Goal: Task Accomplishment & Management: Complete application form

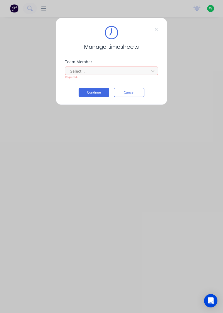
scroll to position [2, 0]
click at [88, 313] on div "[PERSON_NAME]" at bounding box center [111, 319] width 223 height 10
click at [99, 90] on button "Continue" at bounding box center [93, 92] width 31 height 9
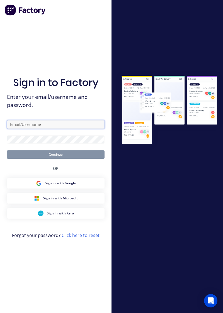
click at [68, 129] on input "text" at bounding box center [55, 124] width 97 height 8
type input "[EMAIL_ADDRESS][DOMAIN_NAME]"
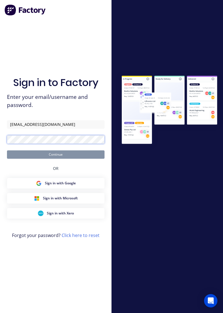
click at [7, 150] on button "Continue" at bounding box center [55, 154] width 97 height 8
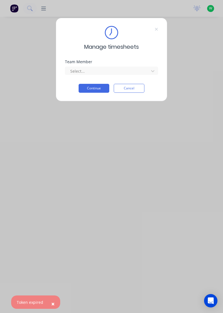
click at [97, 89] on button "Continue" at bounding box center [93, 88] width 31 height 9
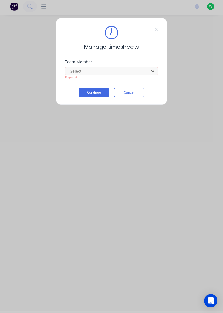
click at [91, 313] on div "[PERSON_NAME]" at bounding box center [111, 319] width 223 height 10
click at [99, 91] on button "Continue" at bounding box center [93, 92] width 31 height 9
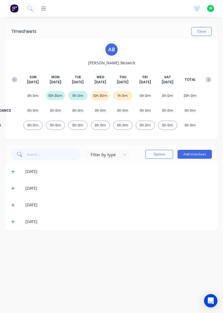
click at [12, 220] on icon at bounding box center [13, 222] width 4 height 4
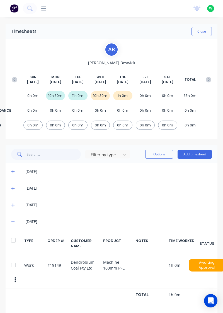
click at [195, 152] on button "Add timesheet" at bounding box center [194, 154] width 34 height 9
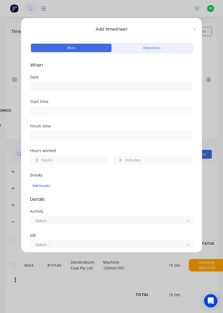
click at [86, 83] on input at bounding box center [111, 86] width 162 height 8
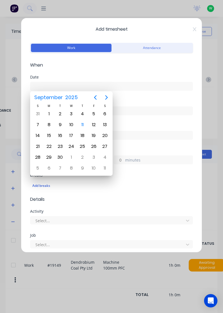
click at [81, 122] on div "11" at bounding box center [82, 124] width 8 height 8
type input "[DATE]"
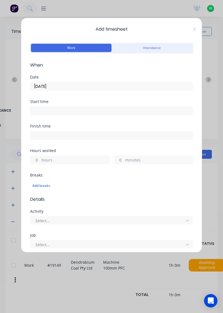
click at [69, 160] on label "hours" at bounding box center [74, 160] width 67 height 7
click at [40, 160] on input "hours" at bounding box center [35, 160] width 10 height 8
click at [38, 159] on input "hours" at bounding box center [35, 160] width 10 height 8
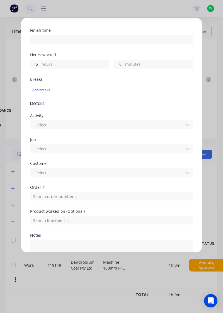
scroll to position [96, 0]
type input "5"
click at [88, 160] on div "Job Select..." at bounding box center [111, 149] width 163 height 24
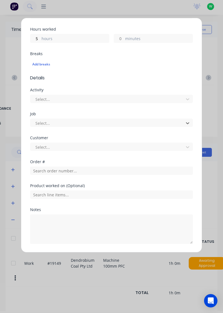
scroll to position [137, 0]
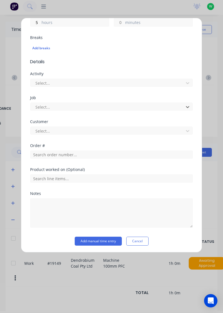
click at [57, 192] on div "Notes" at bounding box center [111, 193] width 163 height 4
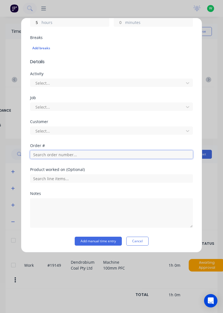
click at [72, 155] on input "text" at bounding box center [111, 154] width 163 height 8
type input "19151"
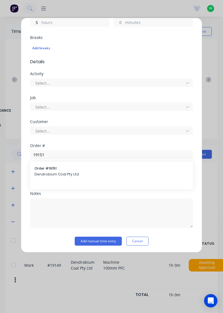
click at [55, 170] on div "Order # 19151 Dendrobium Coal Pty Ltd" at bounding box center [112, 172] width 154 height 12
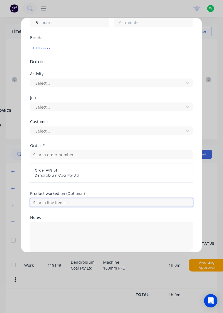
click at [68, 203] on input "text" at bounding box center [111, 202] width 163 height 8
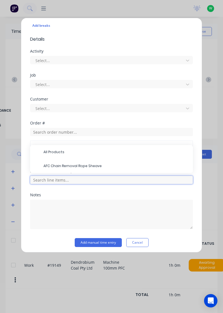
scroll to position [161, 0]
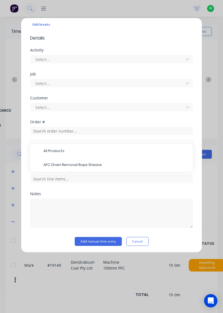
click at [85, 165] on span "AFC Chain Removal Rope Sheave" at bounding box center [115, 164] width 145 height 5
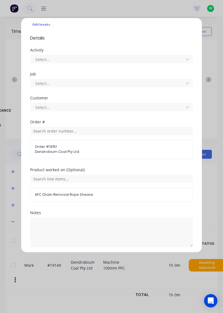
scroll to position [180, 0]
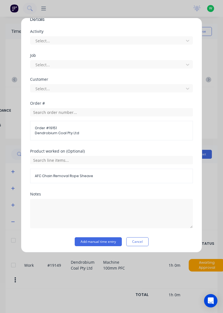
click at [109, 244] on button "Add manual time entry" at bounding box center [98, 241] width 47 height 9
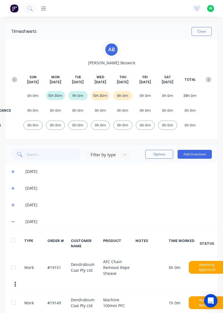
click at [199, 150] on button "Add timesheet" at bounding box center [194, 154] width 34 height 9
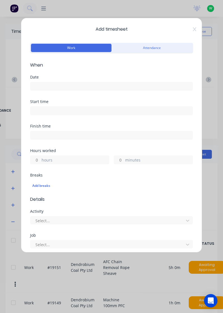
click at [78, 84] on input at bounding box center [111, 86] width 162 height 8
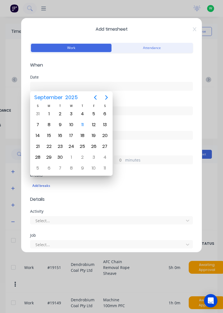
click at [81, 126] on div "11" at bounding box center [82, 124] width 8 height 8
type input "[DATE]"
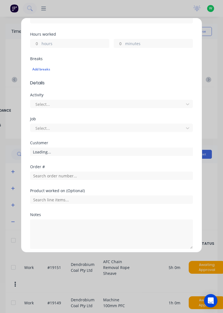
scroll to position [137, 0]
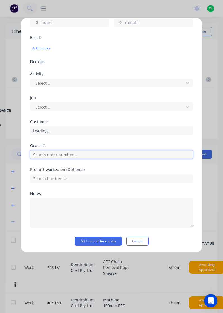
click at [73, 154] on input "text" at bounding box center [111, 154] width 163 height 8
type input "17943"
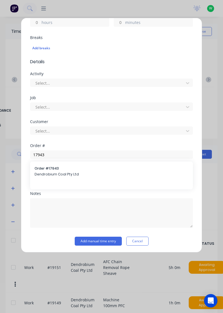
click at [66, 173] on span "Dendrobium Coal Pty Ltd" at bounding box center [112, 174] width 154 height 5
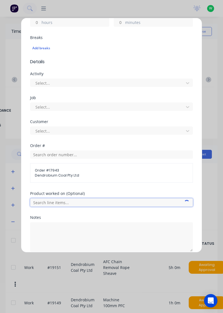
click at [70, 203] on input "text" at bounding box center [111, 202] width 163 height 8
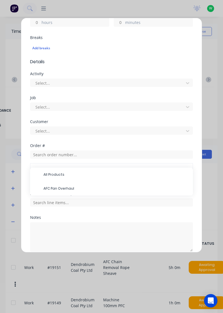
click at [69, 186] on span "AFC Pan Overhaul" at bounding box center [115, 188] width 145 height 5
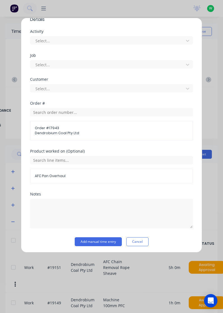
click at [96, 242] on button "Add manual time entry" at bounding box center [98, 241] width 47 height 9
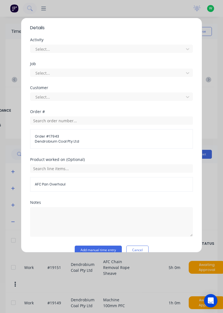
scroll to position [188, 0]
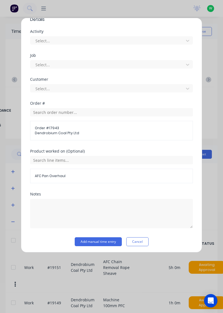
click at [106, 242] on button "Add manual time entry" at bounding box center [98, 241] width 47 height 9
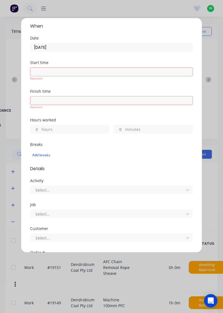
scroll to position [39, 0]
click at [59, 128] on label "hours" at bounding box center [74, 130] width 67 height 7
click at [40, 128] on input "hours" at bounding box center [35, 129] width 10 height 8
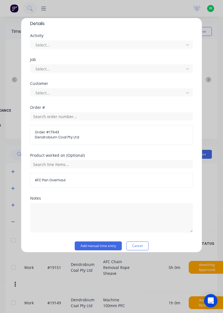
scroll to position [188, 0]
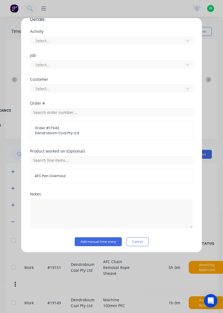
type input "2"
click at [114, 239] on button "Add manual time entry" at bounding box center [98, 241] width 47 height 9
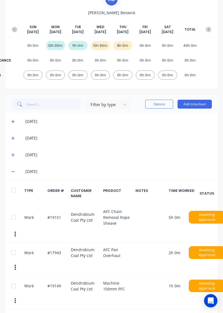
scroll to position [0, 0]
click at [196, 102] on button "Add timesheet" at bounding box center [194, 104] width 34 height 9
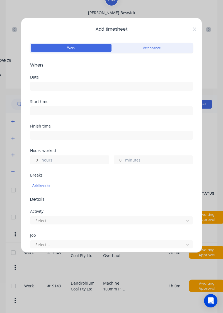
click at [134, 86] on input at bounding box center [111, 86] width 162 height 8
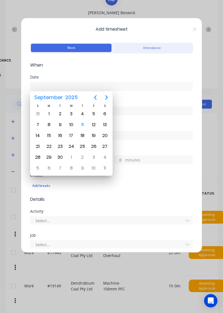
click at [83, 125] on div "11" at bounding box center [82, 124] width 8 height 8
type input "[DATE]"
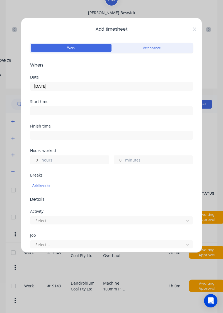
click at [78, 160] on label "hours" at bounding box center [74, 160] width 67 height 7
click at [40, 160] on input "hours" at bounding box center [35, 160] width 10 height 8
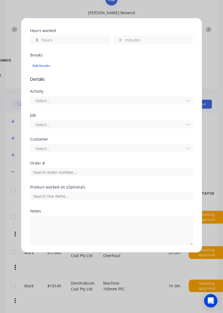
scroll to position [119, 0]
type input "3"
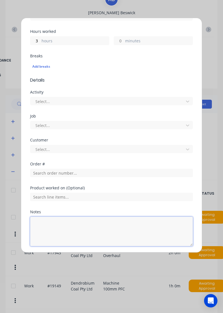
click at [73, 224] on textarea at bounding box center [111, 231] width 163 height 29
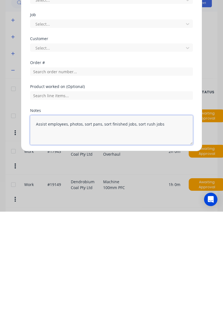
type textarea "Assist employees, photos, sort pans, sort finished jobs, sort rush jobs"
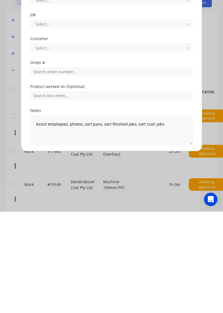
click at [110, 257] on button "Add manual time entry" at bounding box center [98, 259] width 47 height 9
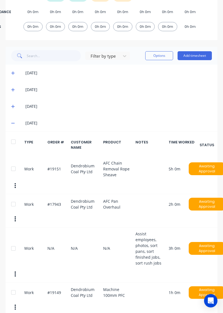
scroll to position [105, 0]
